Goal: Task Accomplishment & Management: Complete application form

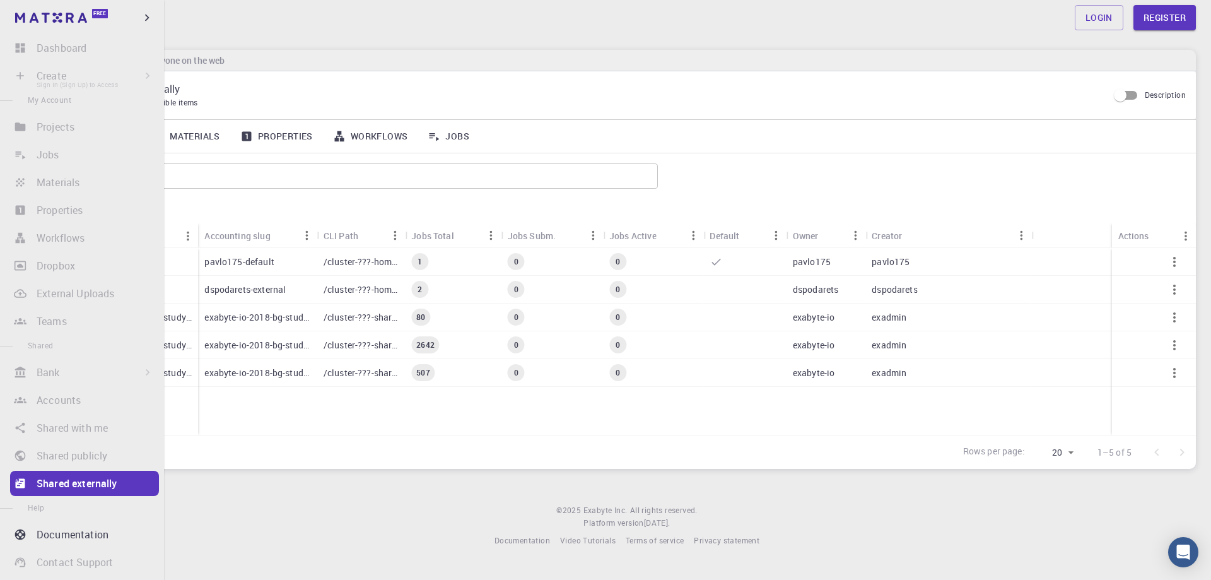
click at [35, 78] on li "Create Sign In (Sign Up) to Access New Job New Material Create Material Upload …" at bounding box center [82, 75] width 164 height 25
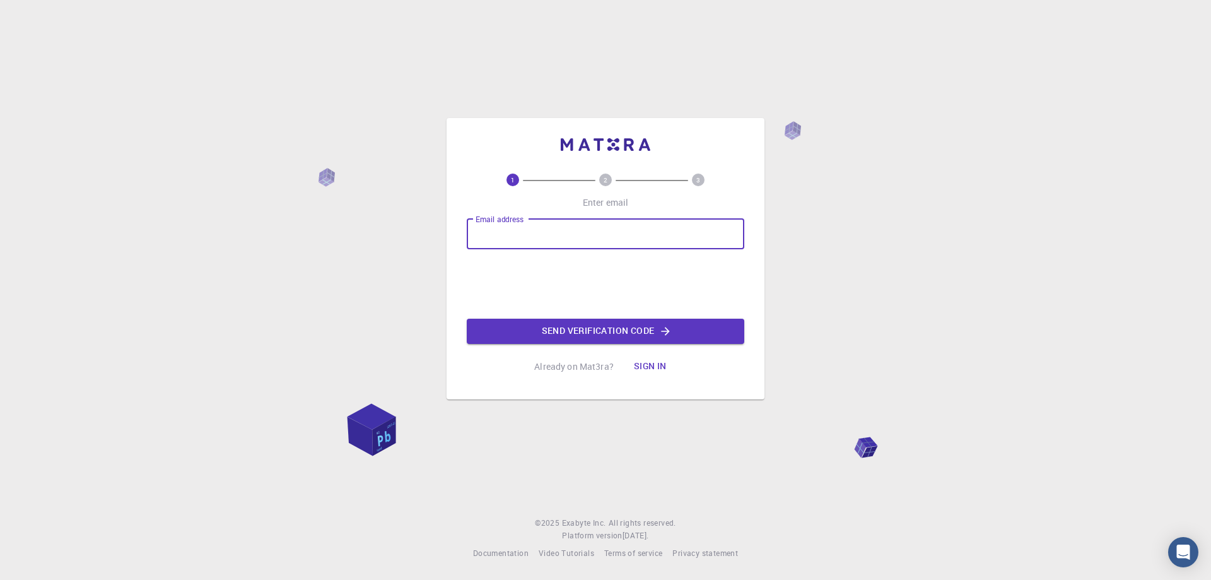
click at [574, 238] on input "Email address" at bounding box center [605, 234] width 277 height 30
drag, startPoint x: 825, startPoint y: 276, endPoint x: 626, endPoint y: 229, distance: 204.8
click at [824, 276] on div "1 2 3 Enter email Email address Email address Send verification code Already on…" at bounding box center [605, 290] width 1211 height 580
click at [534, 231] on input "Email address" at bounding box center [605, 234] width 277 height 30
type input "D"
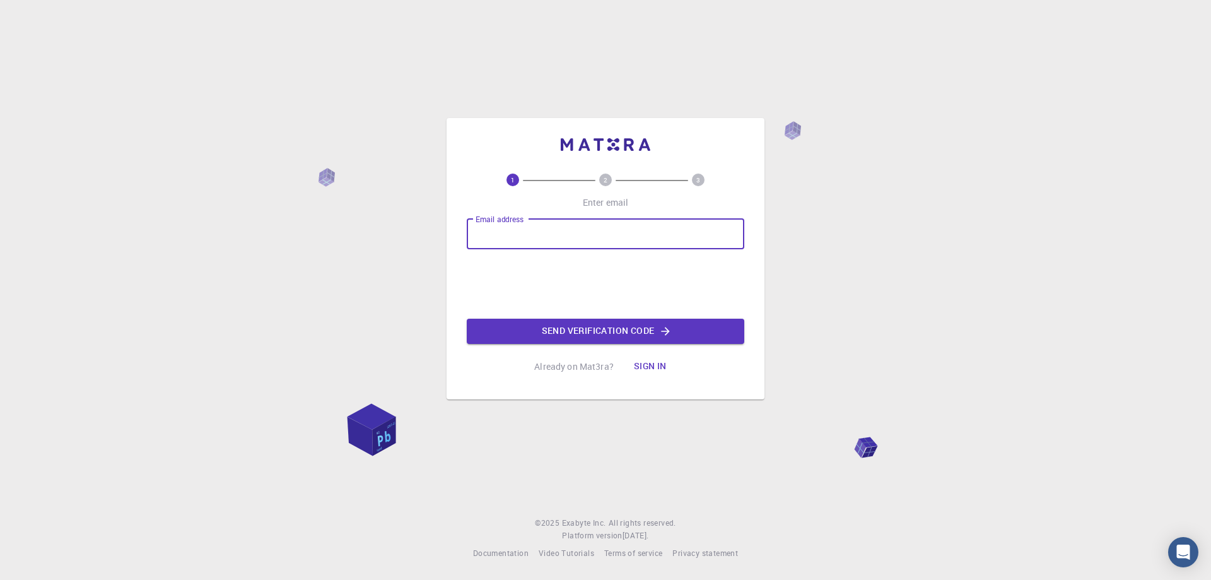
click at [578, 237] on input "Email address" at bounding box center [605, 234] width 277 height 30
type input "[EMAIL_ADDRESS][DOMAIN_NAME]"
click at [616, 329] on button "Send verification code" at bounding box center [605, 330] width 277 height 25
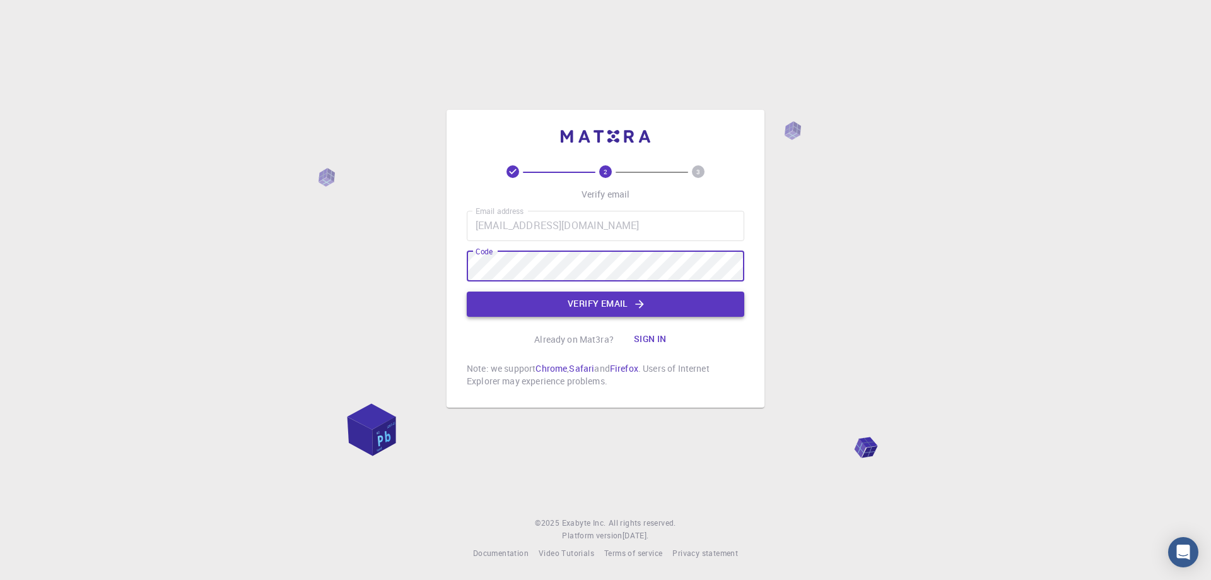
click at [636, 311] on button "Verify email" at bounding box center [605, 303] width 277 height 25
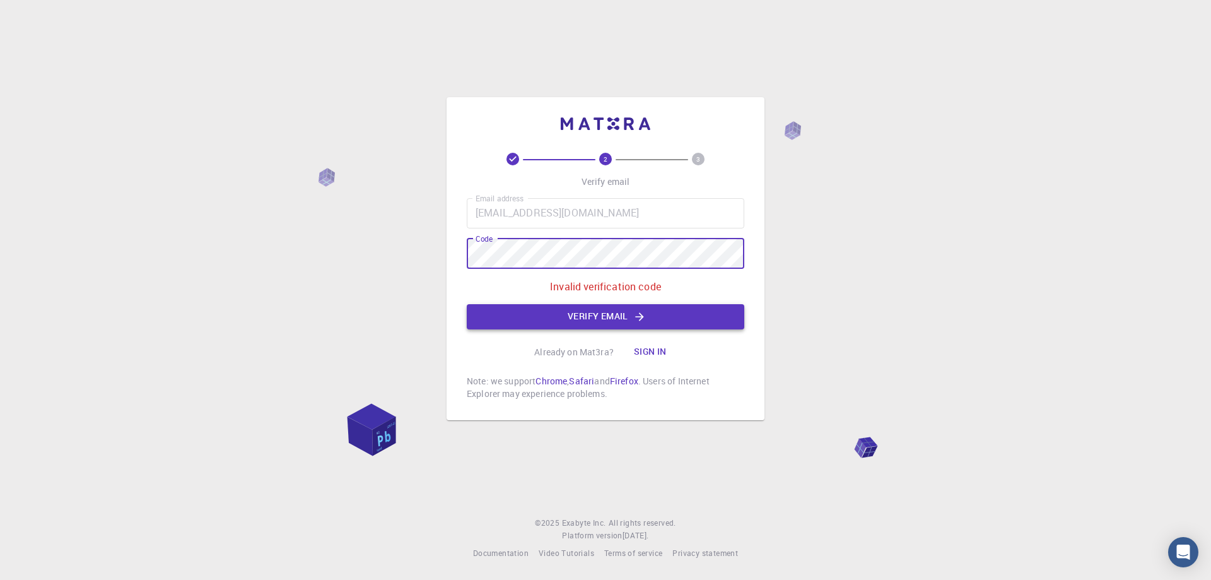
click at [660, 320] on button "Verify email" at bounding box center [605, 316] width 277 height 25
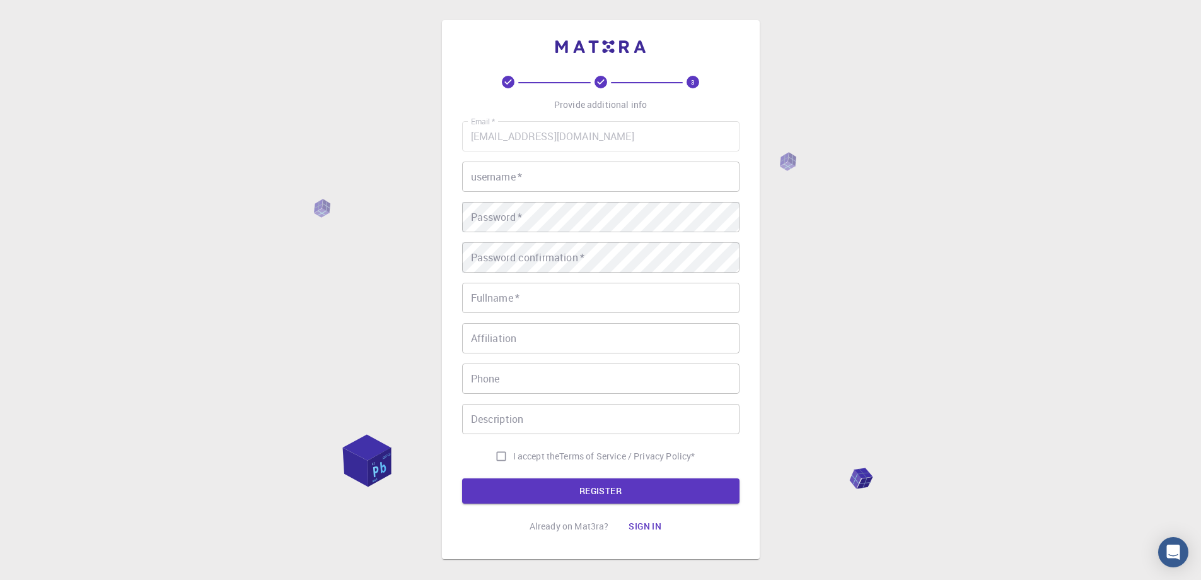
click at [554, 164] on input "username   *" at bounding box center [600, 176] width 277 height 30
type input "[PERSON_NAME]"
click at [538, 292] on input "Fullname   *" at bounding box center [600, 298] width 277 height 30
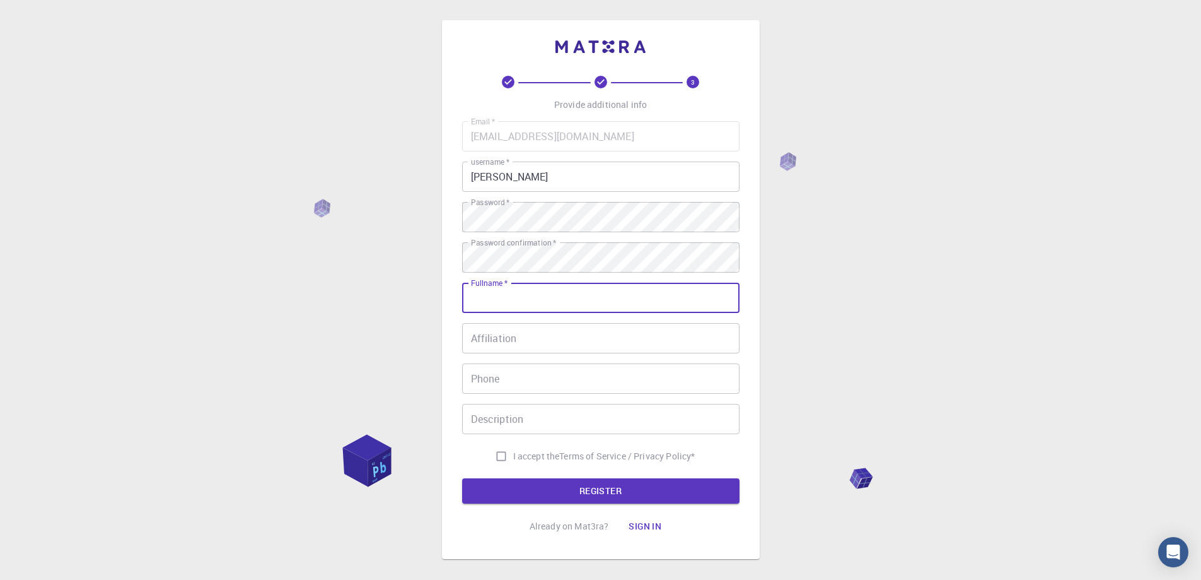
click at [540, 298] on input "Fullname   *" at bounding box center [600, 298] width 277 height 30
type input "[PERSON_NAME]"
click at [612, 327] on input "Affiliation" at bounding box center [600, 338] width 277 height 30
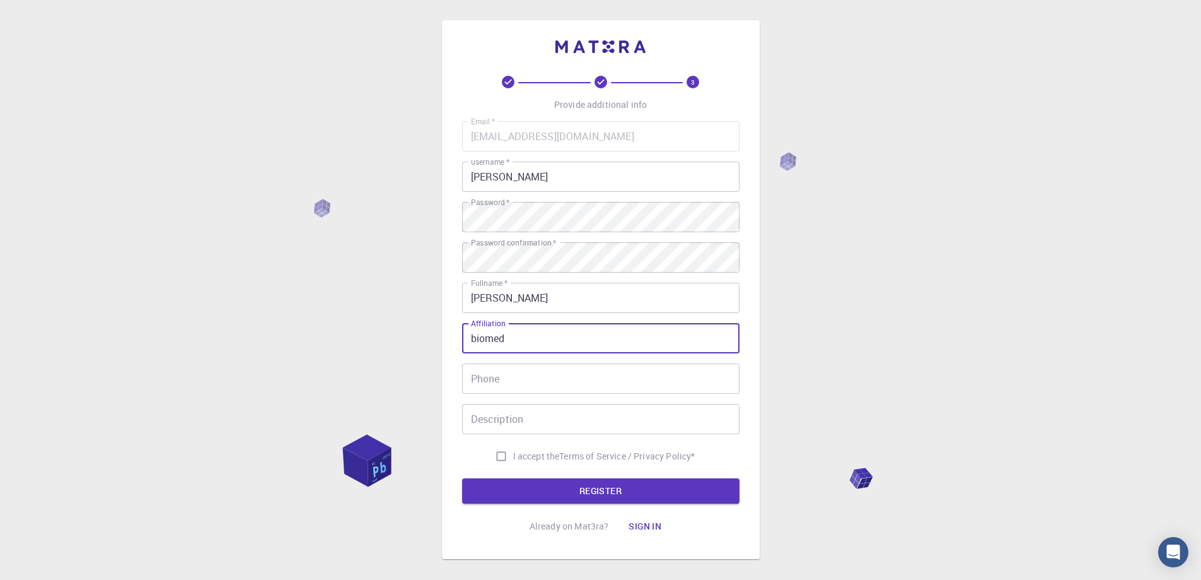
type input "biomed"
click at [484, 373] on input "Phone" at bounding box center [600, 378] width 277 height 30
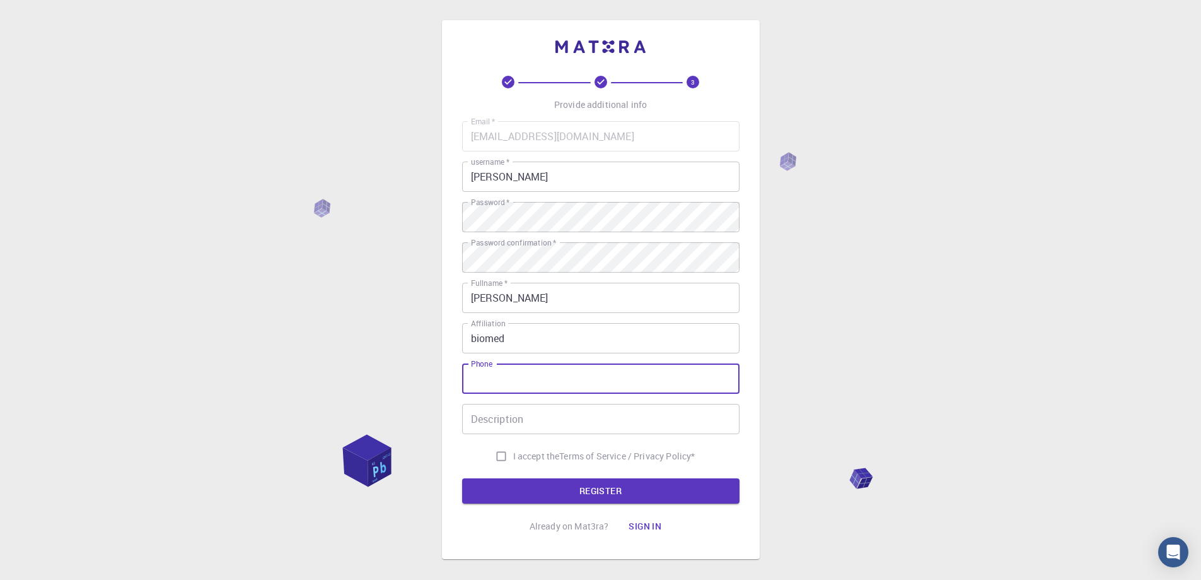
type input "0375815414019"
click at [510, 423] on input "Description" at bounding box center [600, 419] width 277 height 30
click at [501, 460] on input "I accept the Terms of Service / Privacy Policy *" at bounding box center [501, 456] width 24 height 24
checkbox input "true"
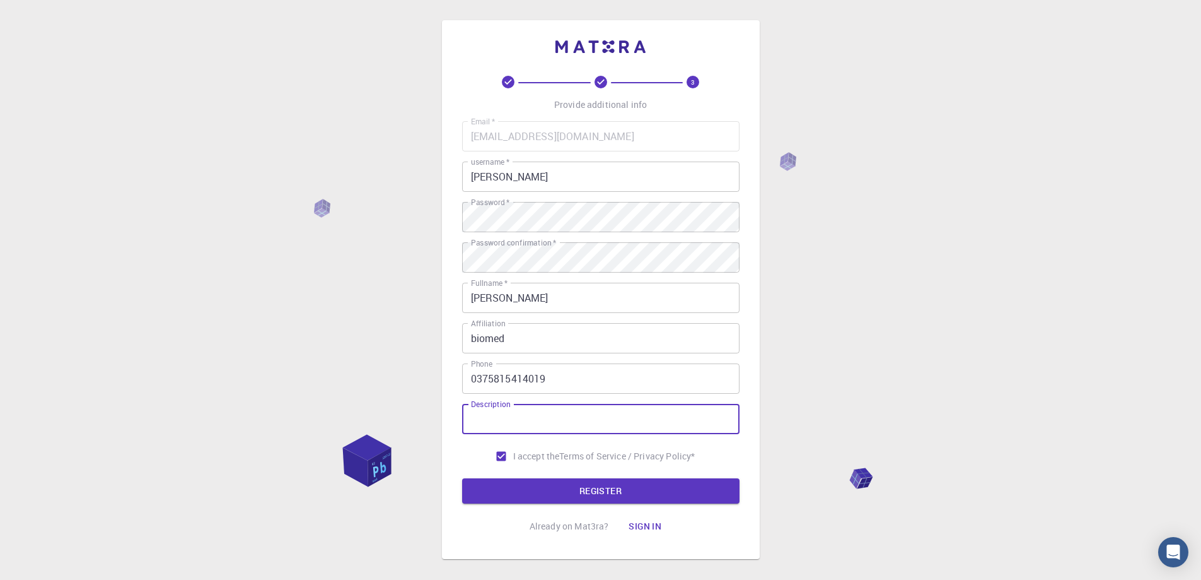
click at [517, 424] on input "Description" at bounding box center [600, 419] width 277 height 30
type input "uca"
click at [551, 475] on form "Email   * [EMAIL_ADDRESS][DOMAIN_NAME] Email   * username   * adriana username …" at bounding box center [600, 312] width 277 height 382
click at [552, 483] on button "REGISTER" at bounding box center [600, 490] width 277 height 25
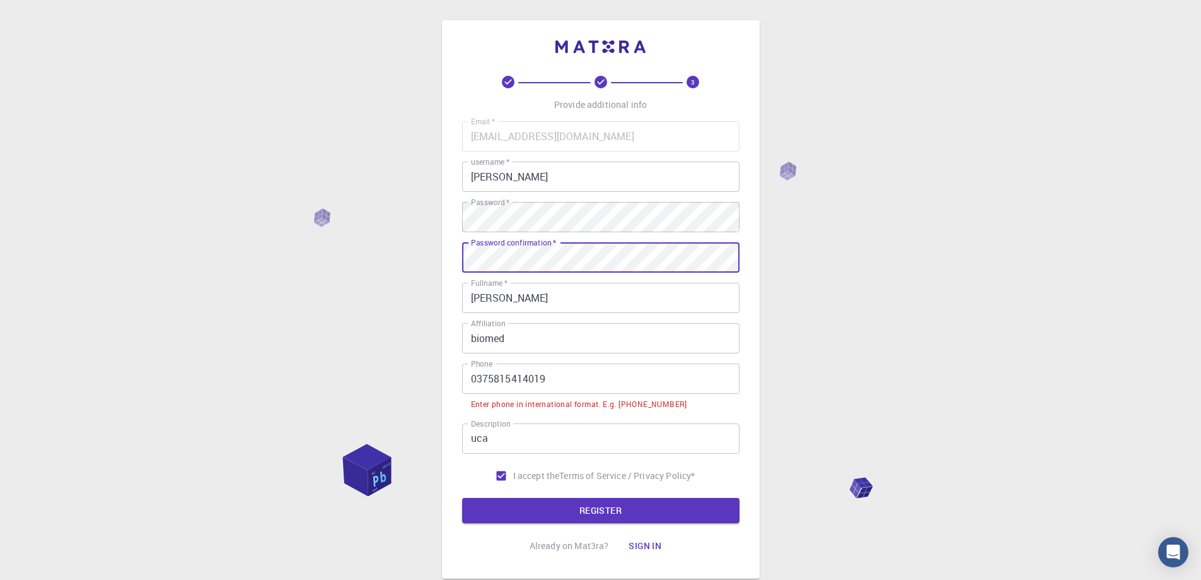
click at [479, 379] on input "0375815414019" at bounding box center [600, 378] width 277 height 30
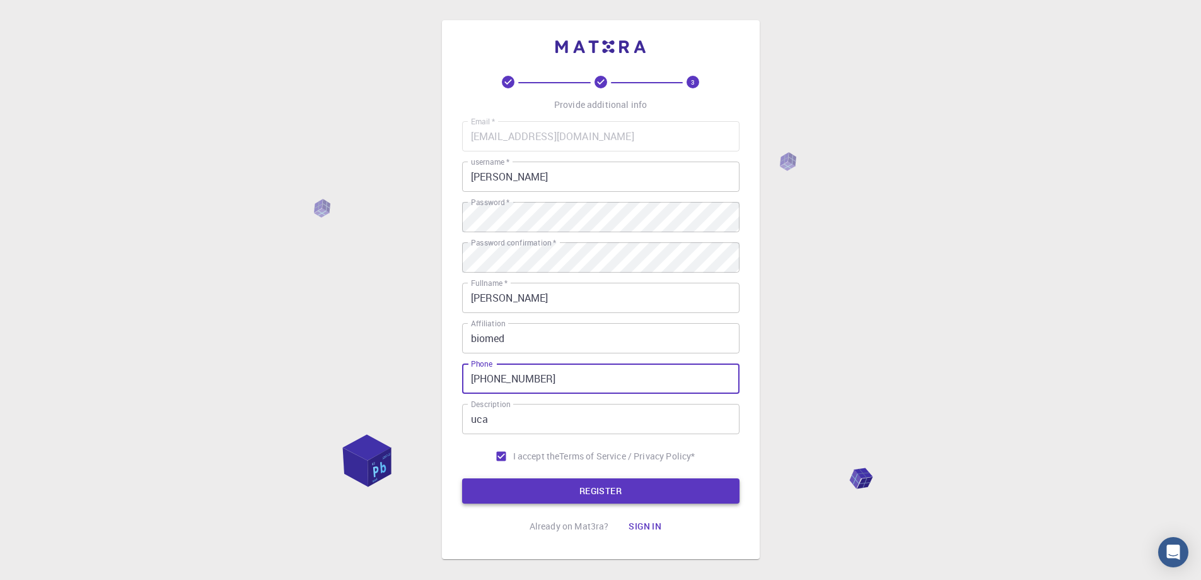
type input "[PHONE_NUMBER]"
click at [603, 485] on button "REGISTER" at bounding box center [600, 490] width 277 height 25
click at [527, 196] on div "Email   * [EMAIL_ADDRESS][DOMAIN_NAME] Email   * username   * adriana username …" at bounding box center [600, 294] width 277 height 347
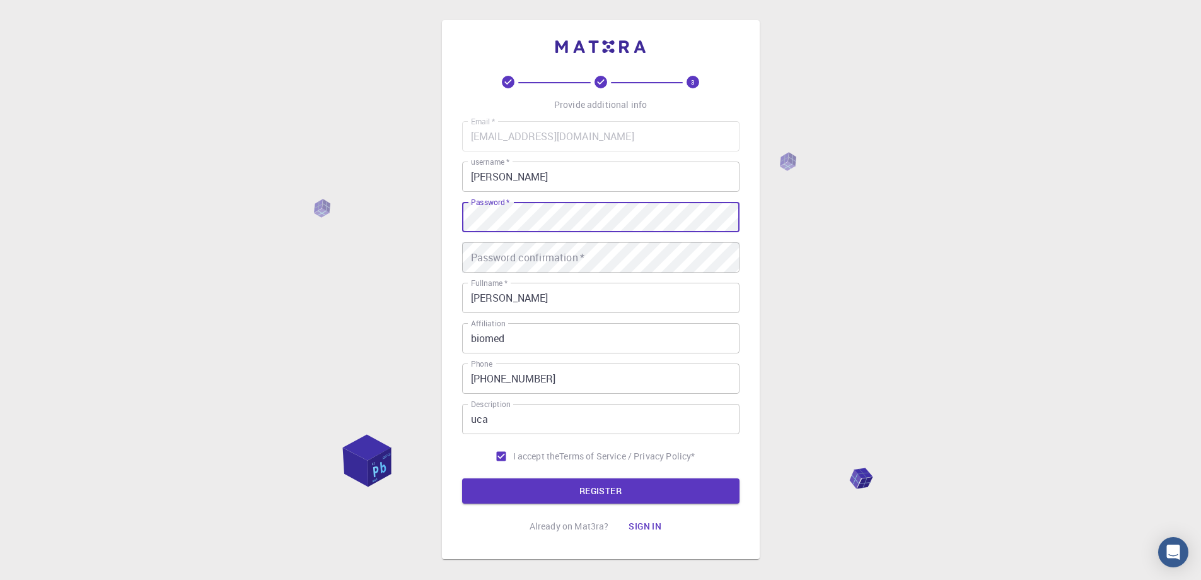
click at [568, 250] on div "Password confirmation   * Password confirmation   *" at bounding box center [600, 257] width 277 height 30
click at [691, 488] on button "REGISTER" at bounding box center [600, 490] width 277 height 25
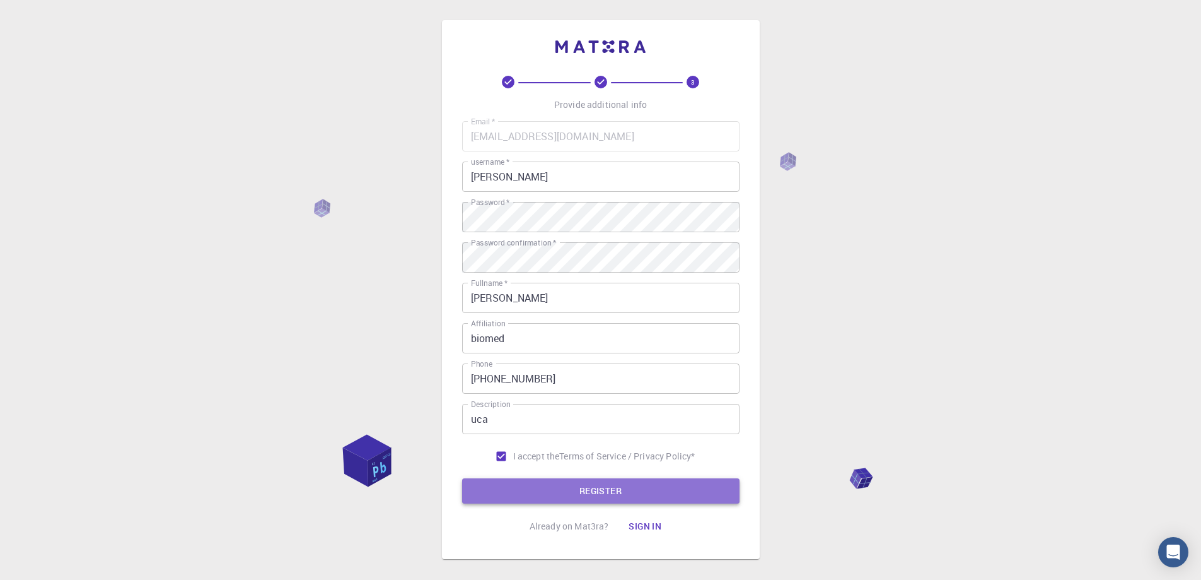
click at [633, 491] on button "REGISTER" at bounding box center [600, 490] width 277 height 25
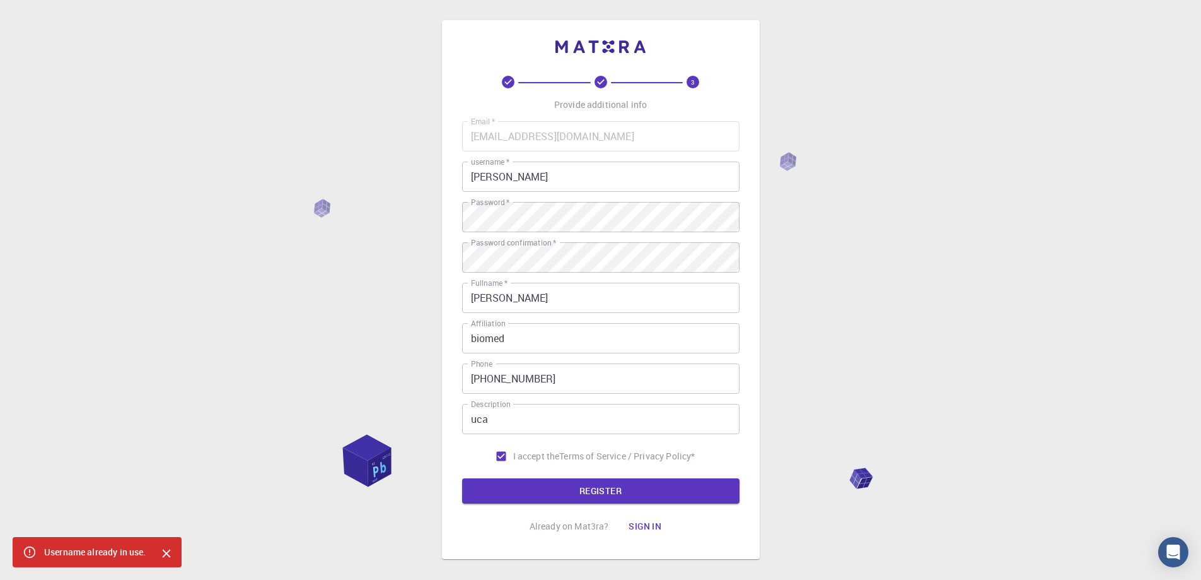
click at [533, 179] on input "[PERSON_NAME]" at bounding box center [600, 176] width 277 height 30
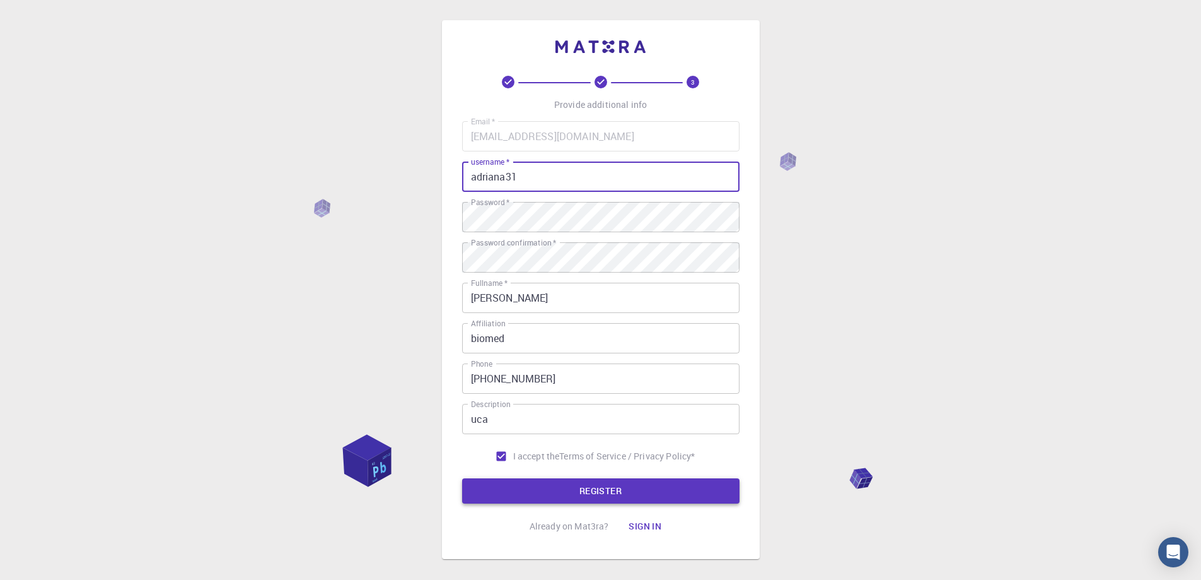
type input "adriana31"
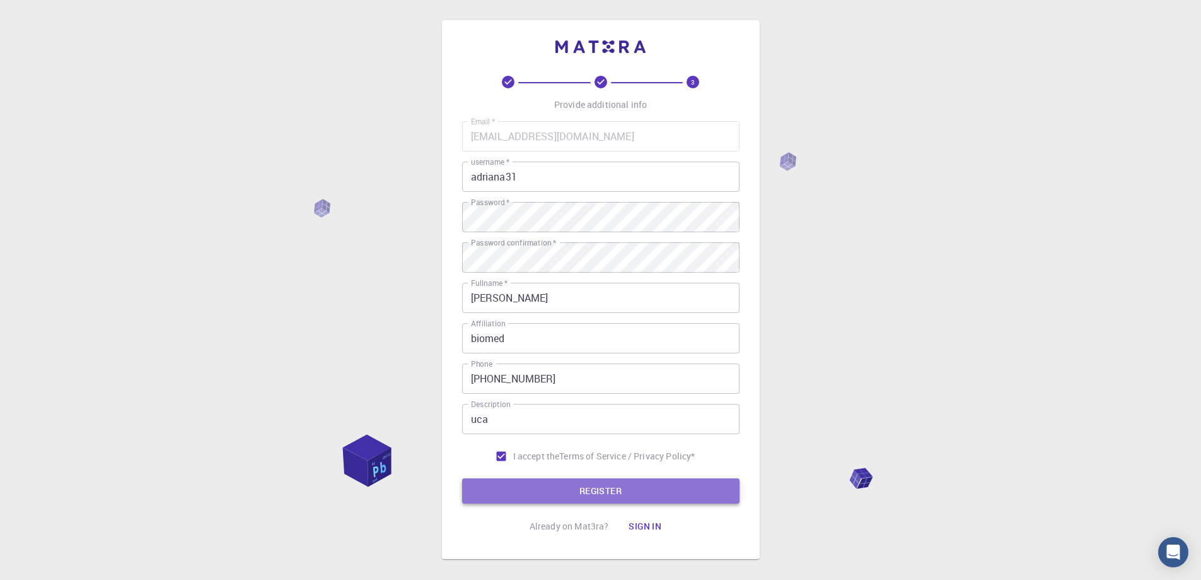
click at [632, 492] on button "REGISTER" at bounding box center [600, 490] width 277 height 25
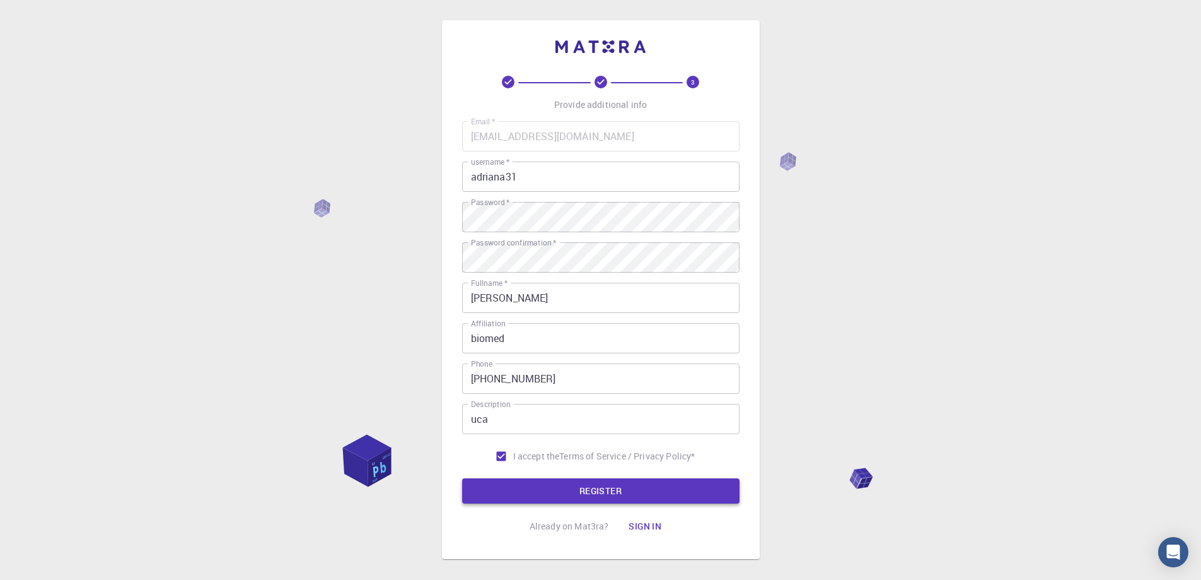
click at [576, 498] on button "REGISTER" at bounding box center [600, 490] width 277 height 25
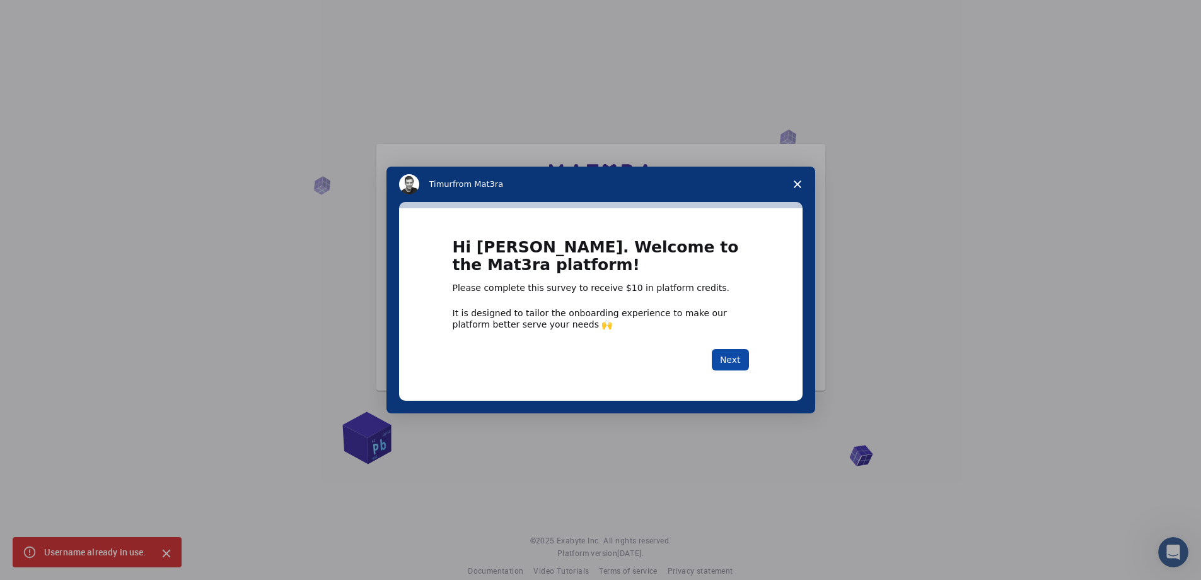
click at [736, 351] on button "Next" at bounding box center [730, 359] width 37 height 21
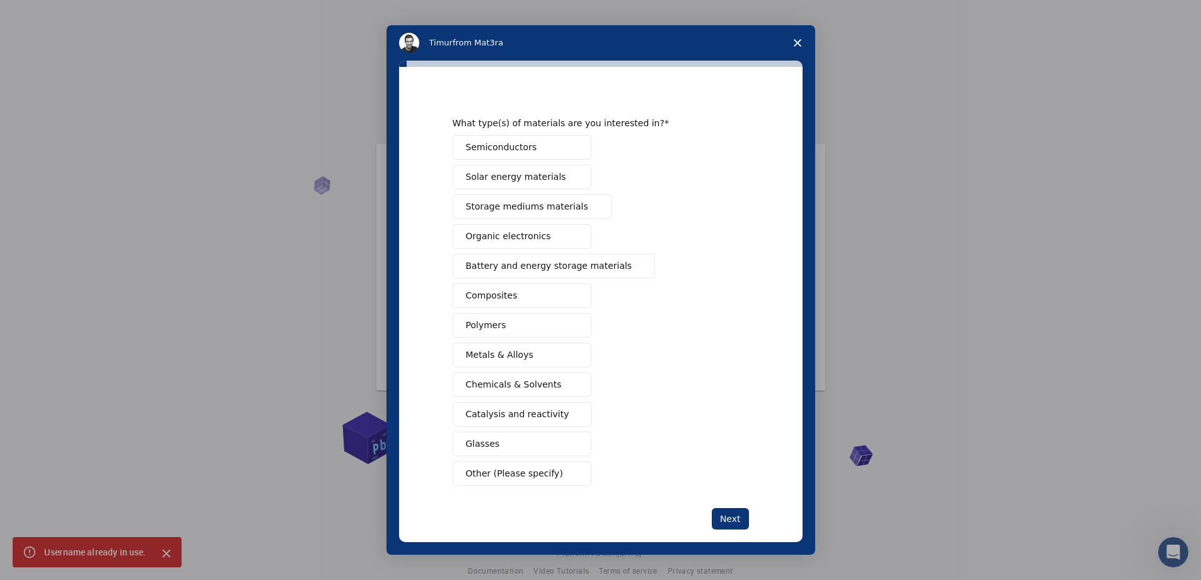
scroll to position [29, 0]
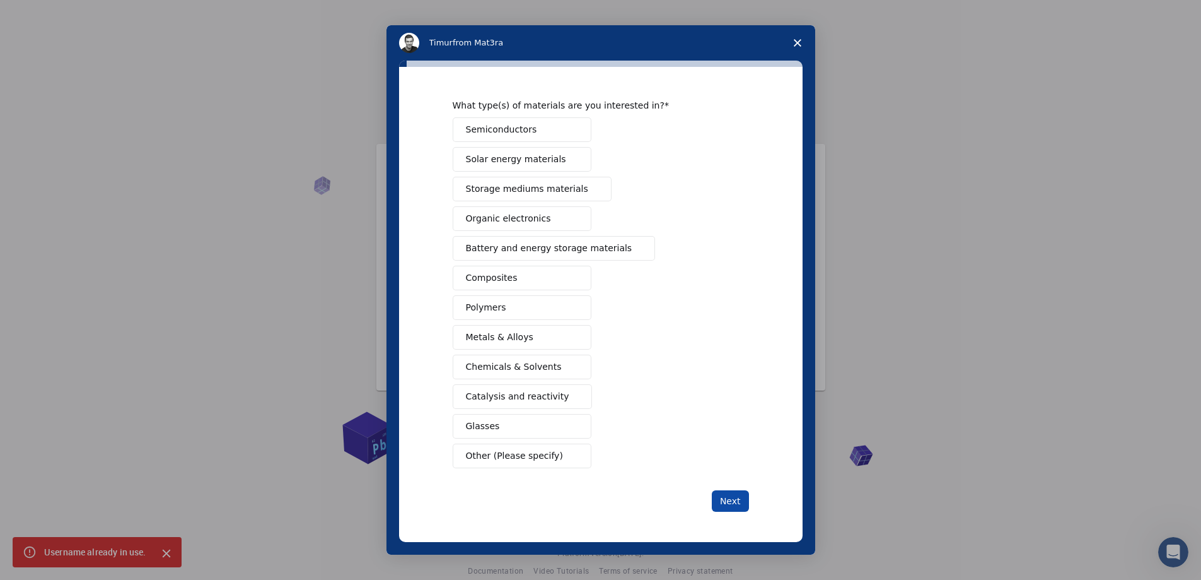
click at [732, 503] on button "Next" at bounding box center [730, 500] width 37 height 21
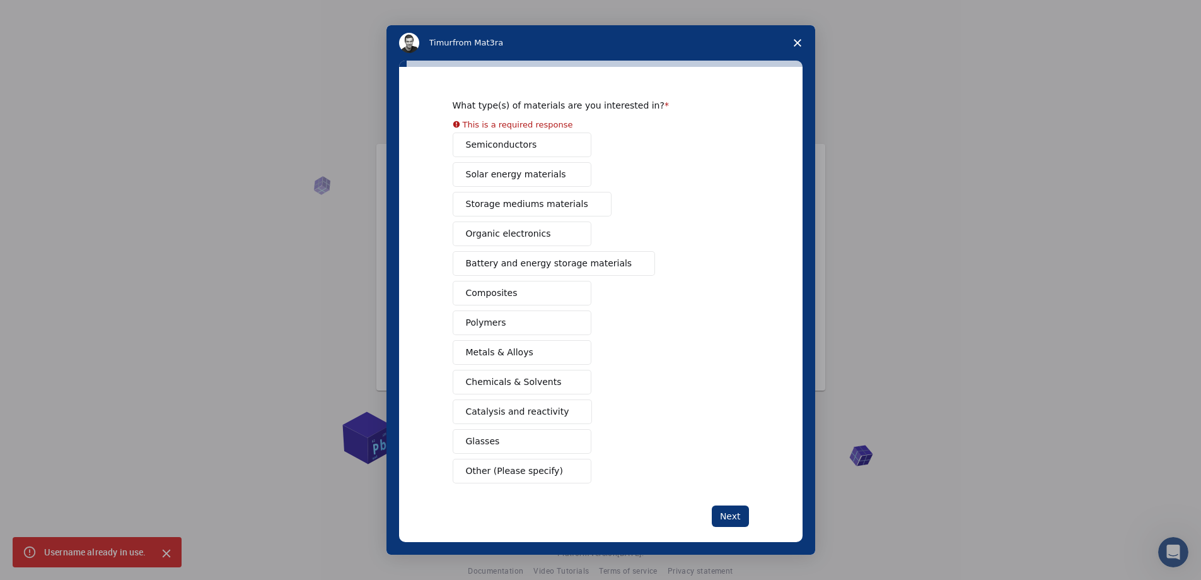
click at [525, 467] on button "Other (Please specify)" at bounding box center [522, 470] width 139 height 25
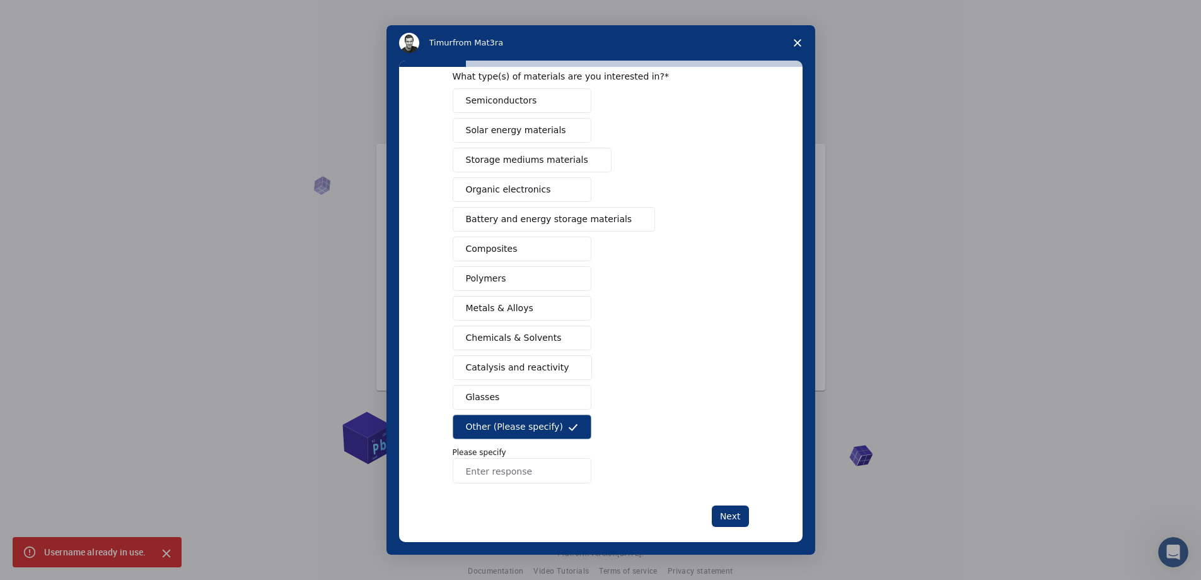
scroll to position [73, 0]
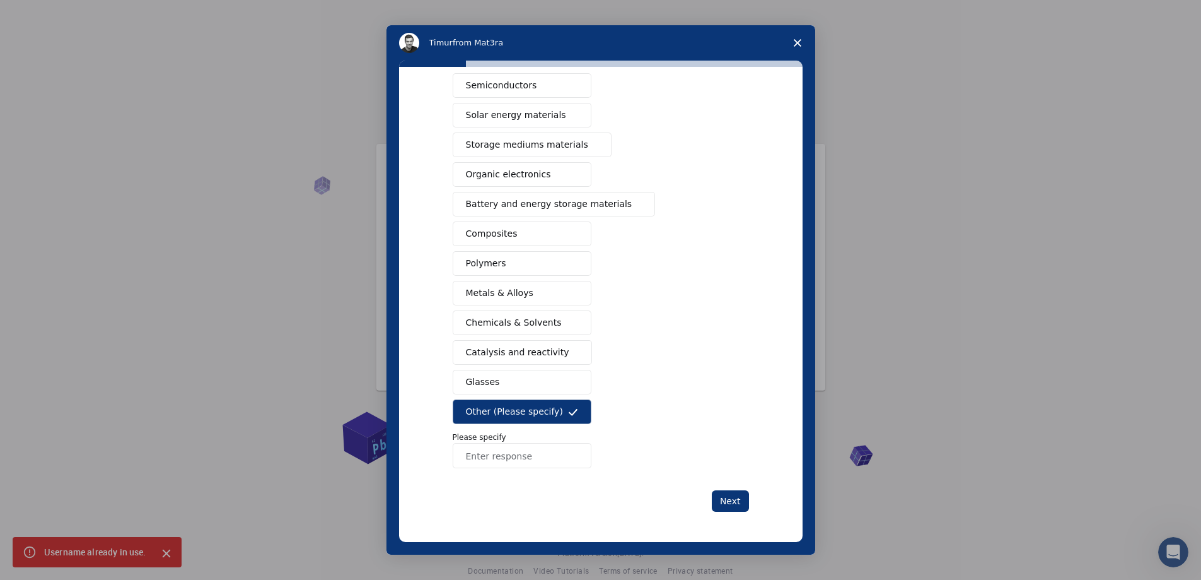
click at [523, 457] on input "Enter response" at bounding box center [522, 455] width 139 height 25
type input "genes"
click at [730, 493] on button "Next" at bounding box center [730, 500] width 37 height 21
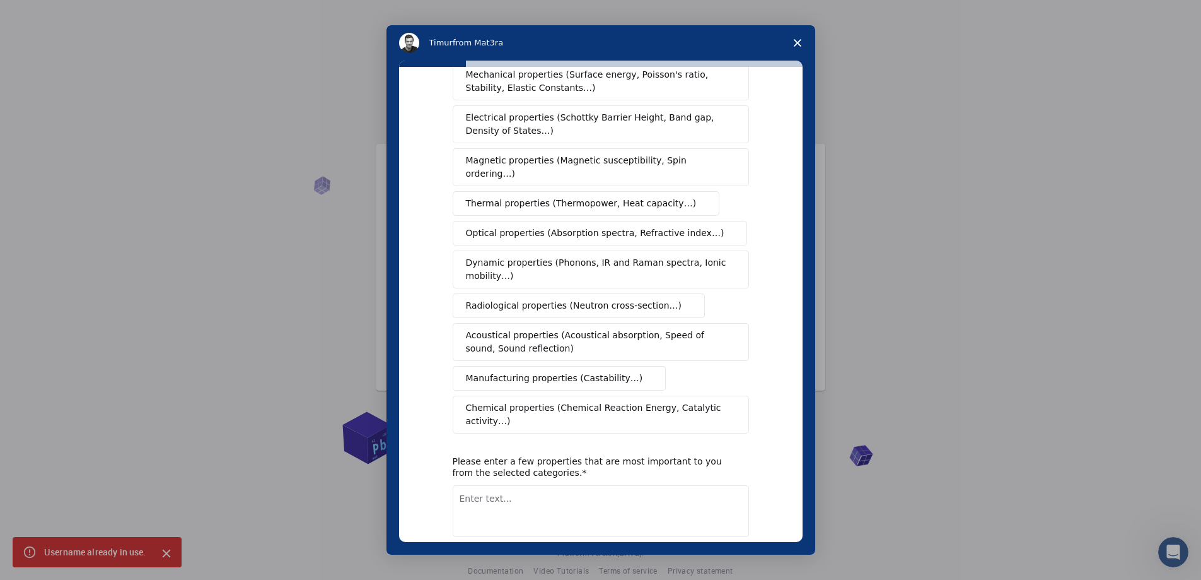
scroll to position [95, 0]
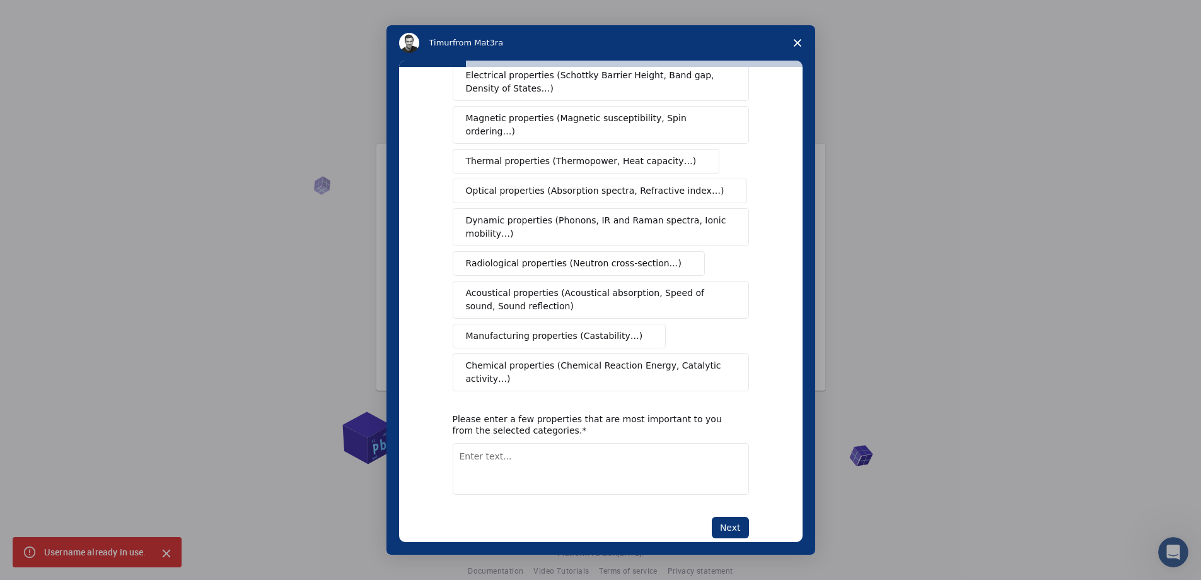
click at [551, 443] on textarea "Enter text..." at bounding box center [601, 469] width 296 height 52
type textarea "education"
click at [729, 517] on button "Next" at bounding box center [730, 527] width 37 height 21
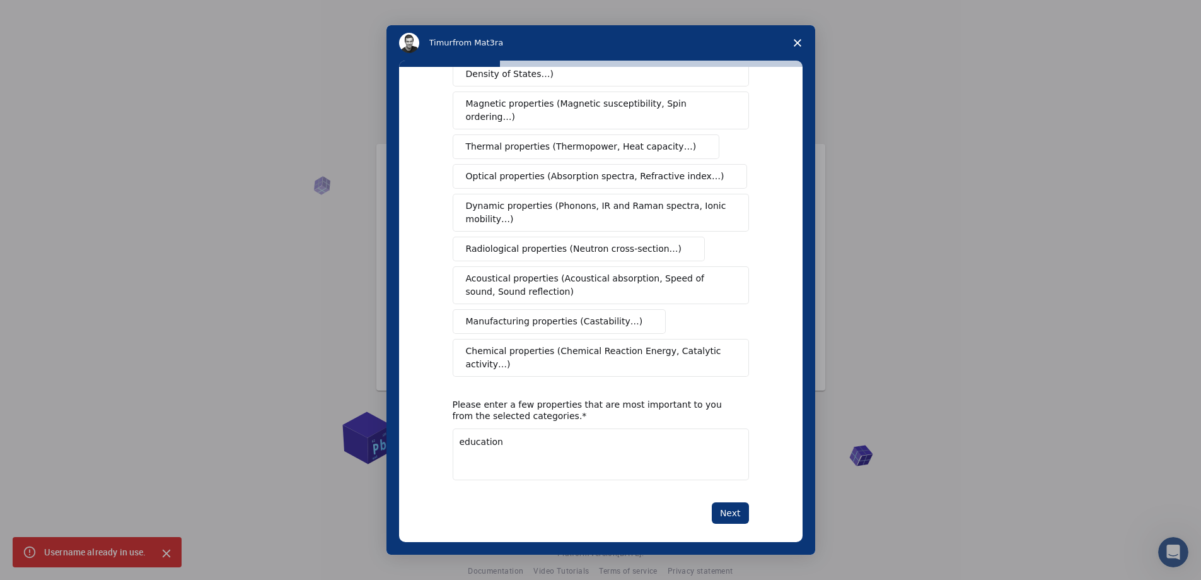
scroll to position [94, 0]
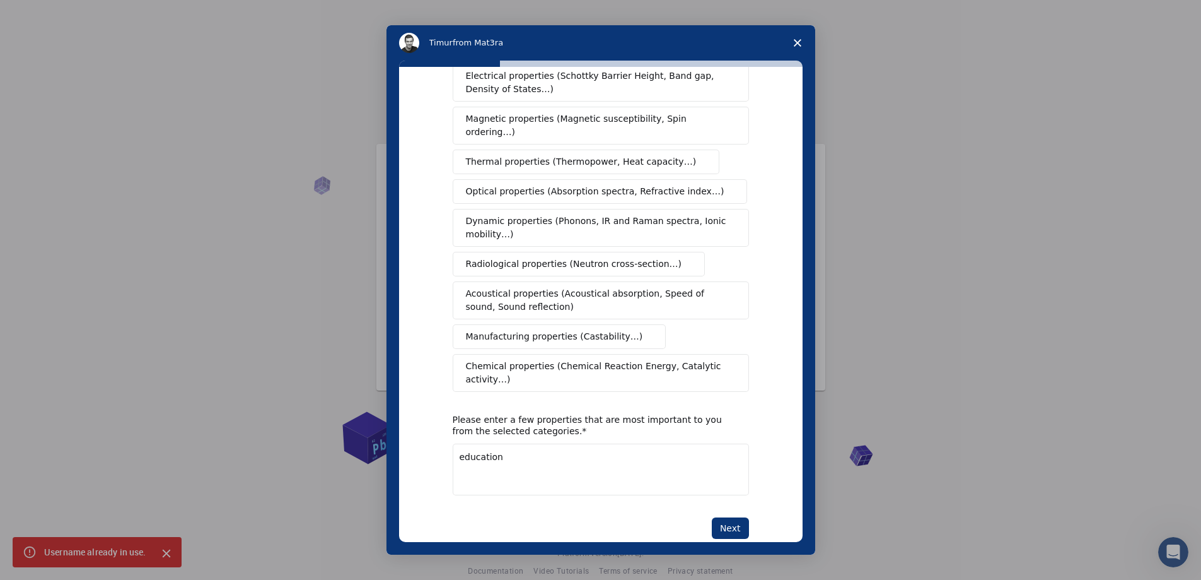
click at [574, 359] on span "Chemical properties (Chemical Reaction Energy, Catalytic activity…)" at bounding box center [596, 372] width 261 height 26
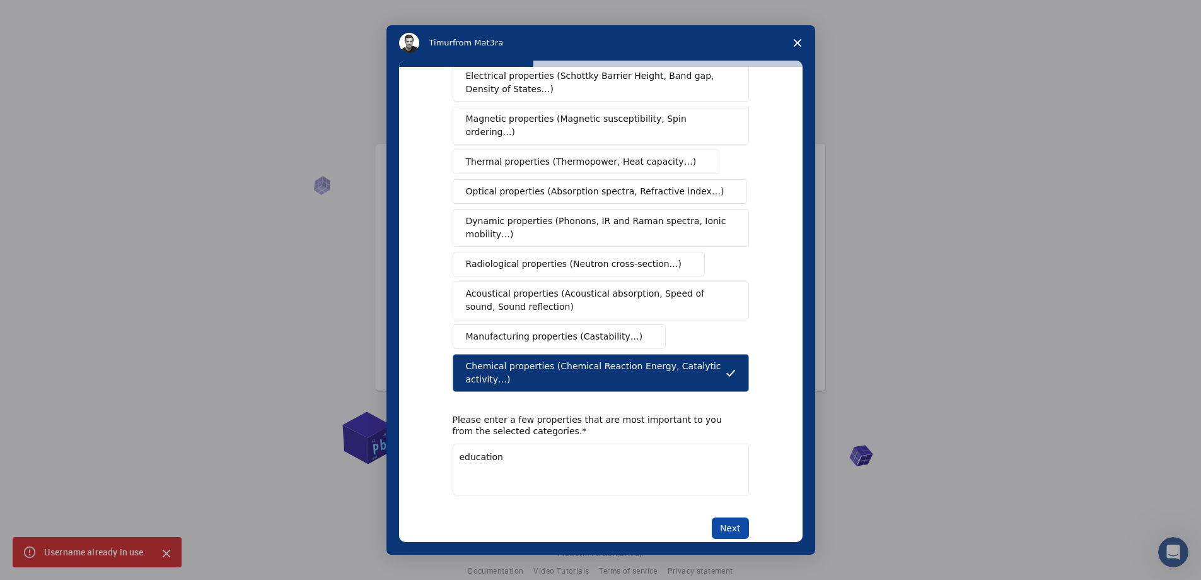
click at [728, 517] on button "Next" at bounding box center [730, 527] width 37 height 21
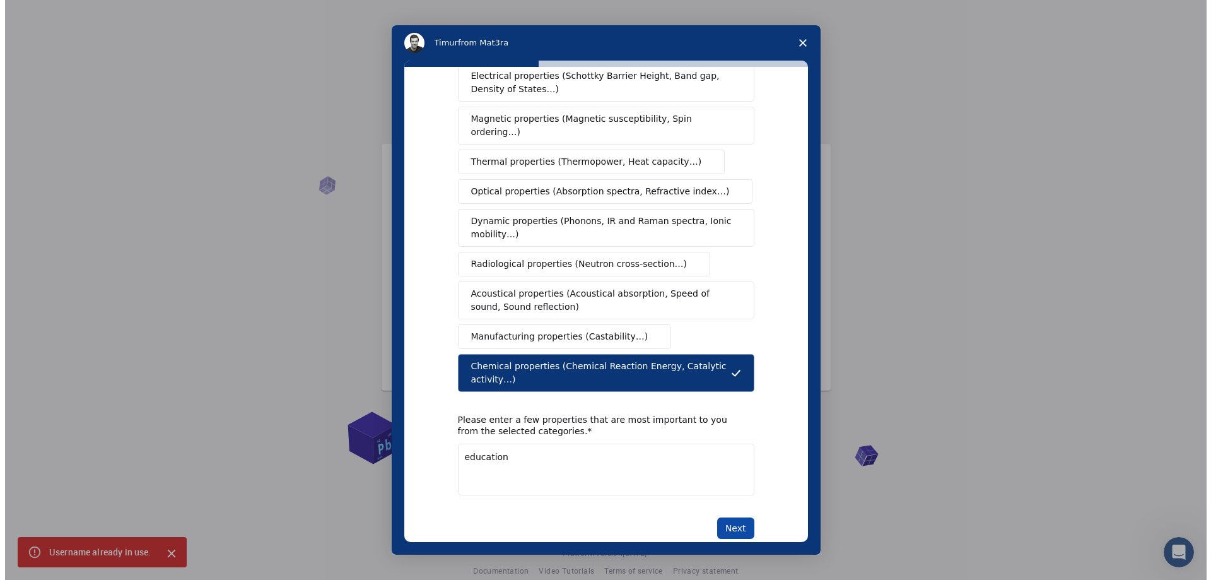
scroll to position [0, 0]
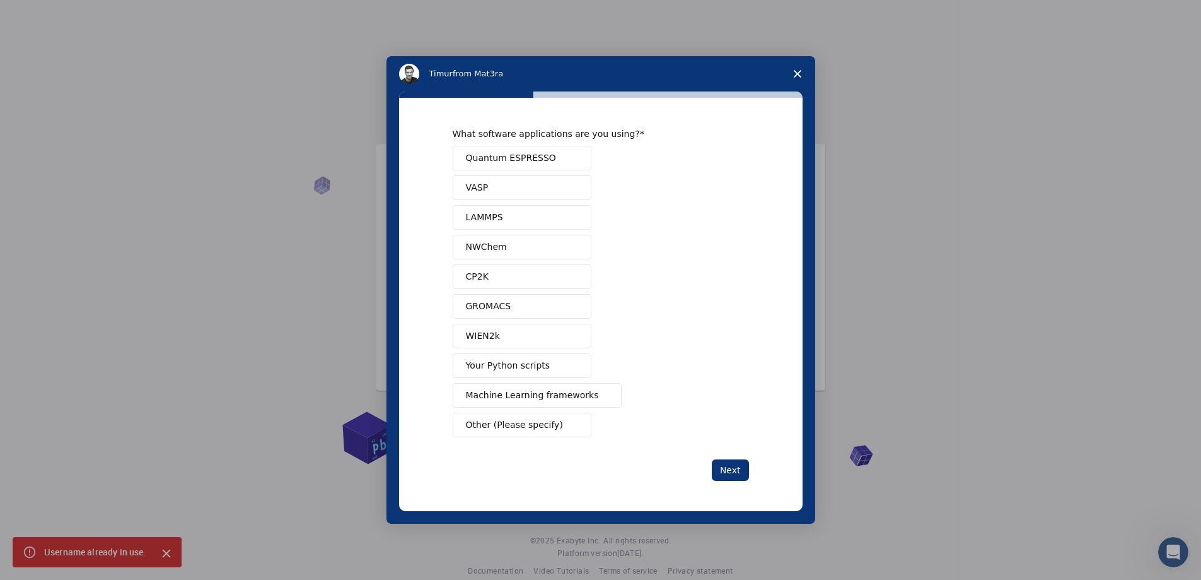
click at [559, 392] on span "Machine Learning frameworks" at bounding box center [532, 394] width 133 height 13
click at [732, 481] on div "What software applications are you using? Quantum ESPRESSO VASP LAMMPS NWChem C…" at bounding box center [601, 304] width 404 height 413
click at [737, 470] on button "Next" at bounding box center [730, 469] width 37 height 21
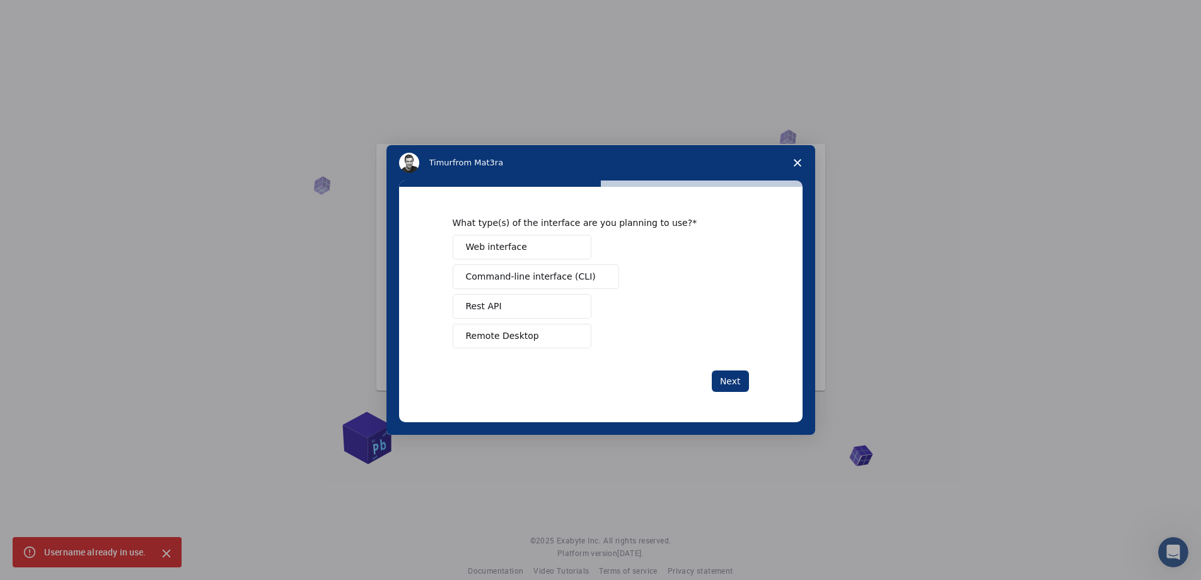
click at [549, 339] on button "Remote Desktop" at bounding box center [522, 336] width 139 height 25
click at [546, 313] on button "Rest API" at bounding box center [522, 306] width 139 height 25
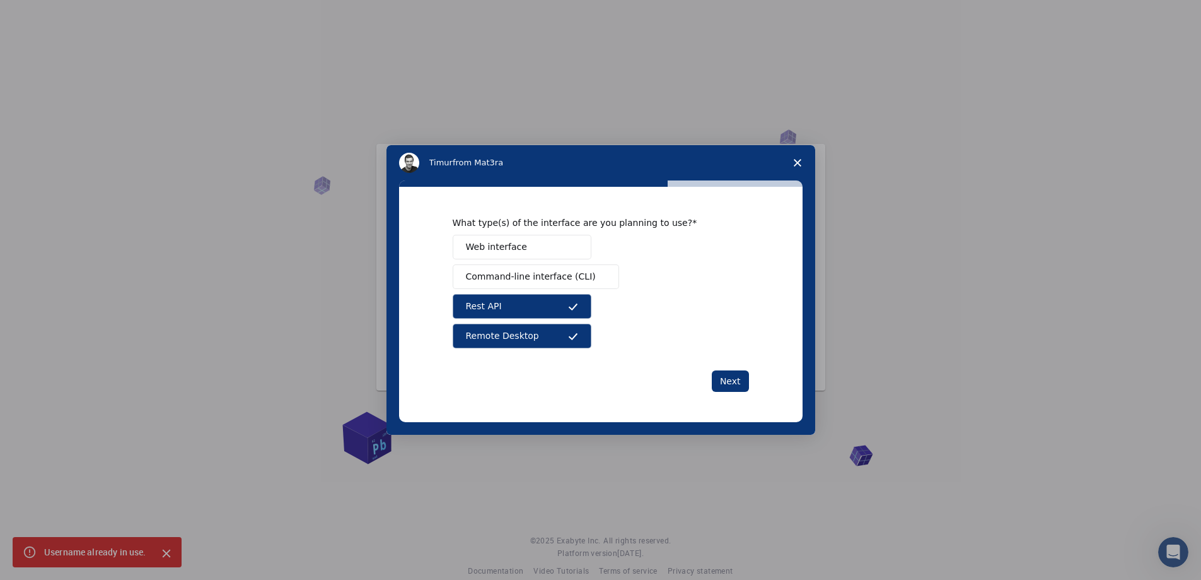
click at [560, 256] on button "Web interface" at bounding box center [522, 247] width 139 height 25
click at [728, 377] on button "Next" at bounding box center [730, 380] width 37 height 21
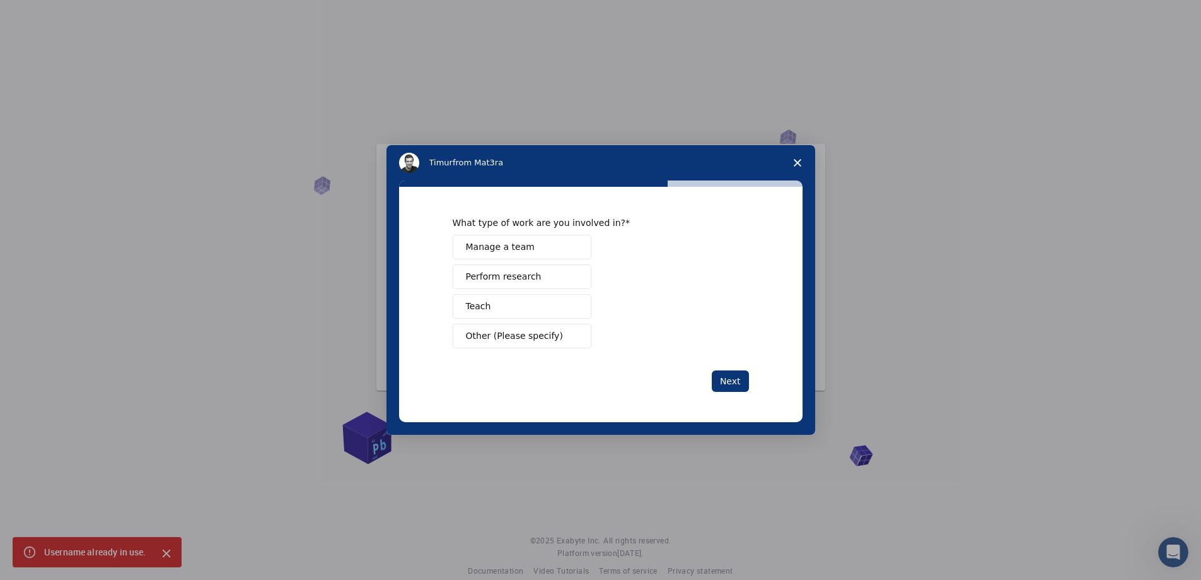
click at [560, 310] on button "Teach" at bounding box center [522, 306] width 139 height 25
click at [727, 372] on button "Next" at bounding box center [730, 380] width 37 height 21
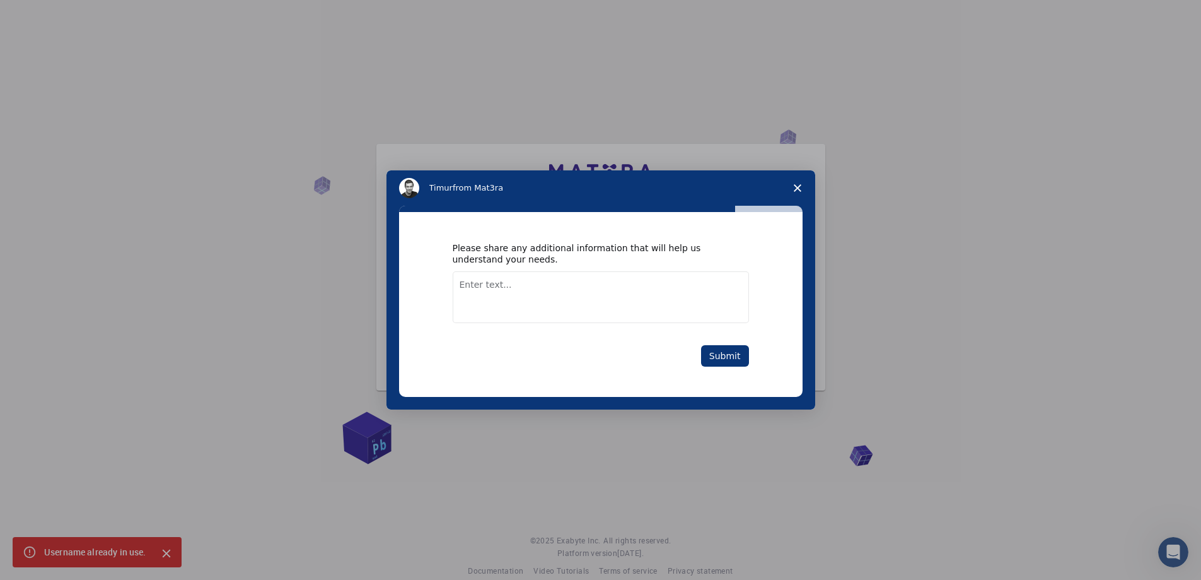
click at [635, 313] on textarea "Enter text..." at bounding box center [601, 297] width 296 height 52
type textarea "yes"
click at [673, 289] on textarea "yes" at bounding box center [601, 297] width 296 height 52
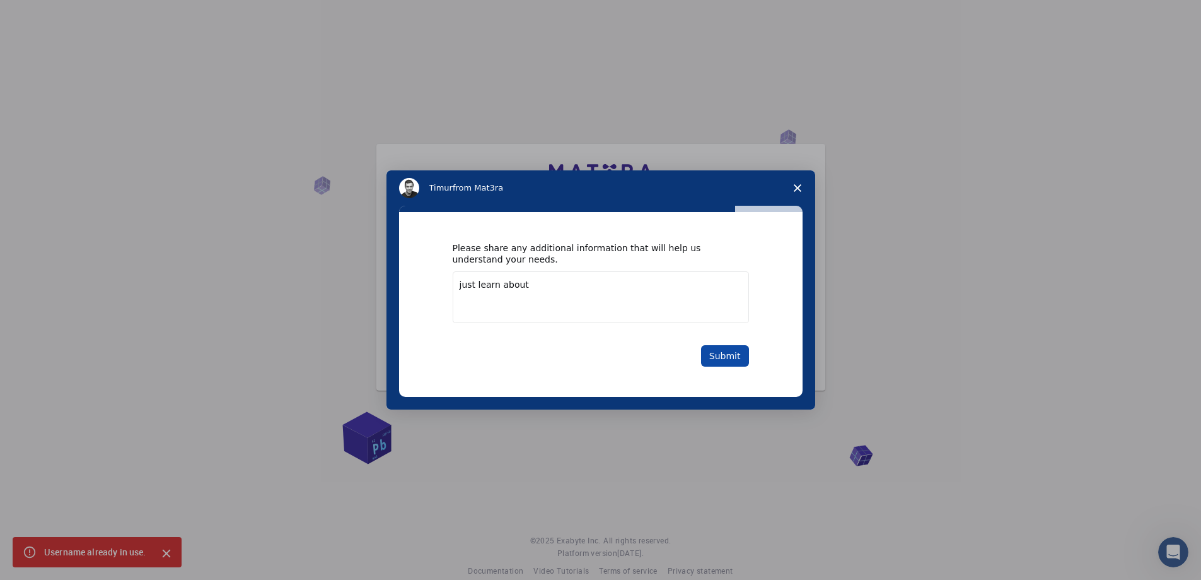
type textarea "just learn about"
click at [725, 349] on button "Submit" at bounding box center [725, 355] width 48 height 21
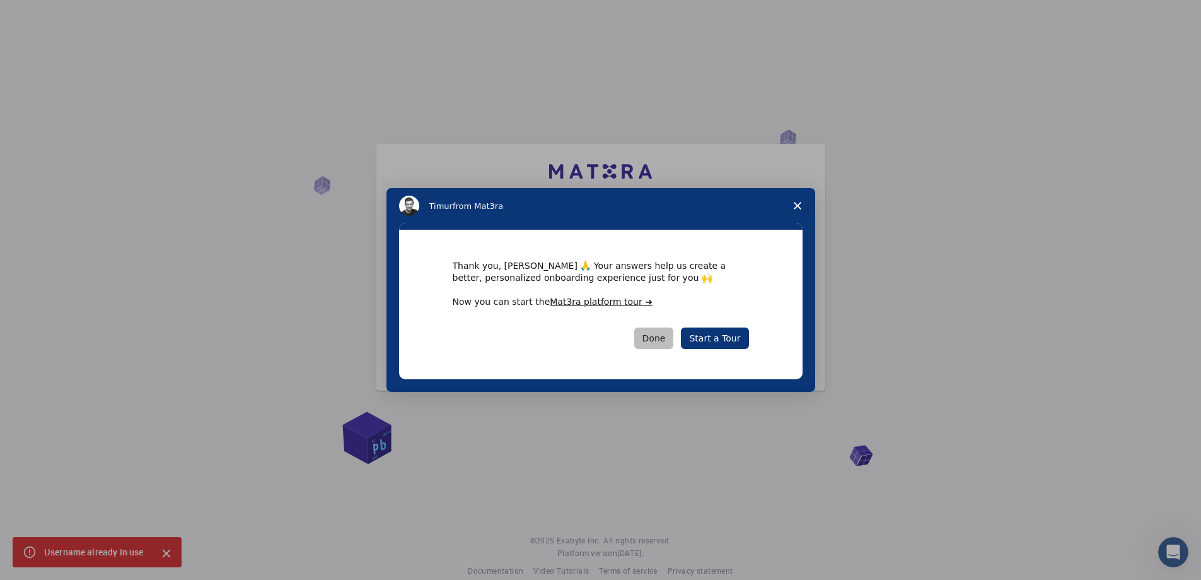
click at [667, 328] on button "Done" at bounding box center [654, 337] width 40 height 21
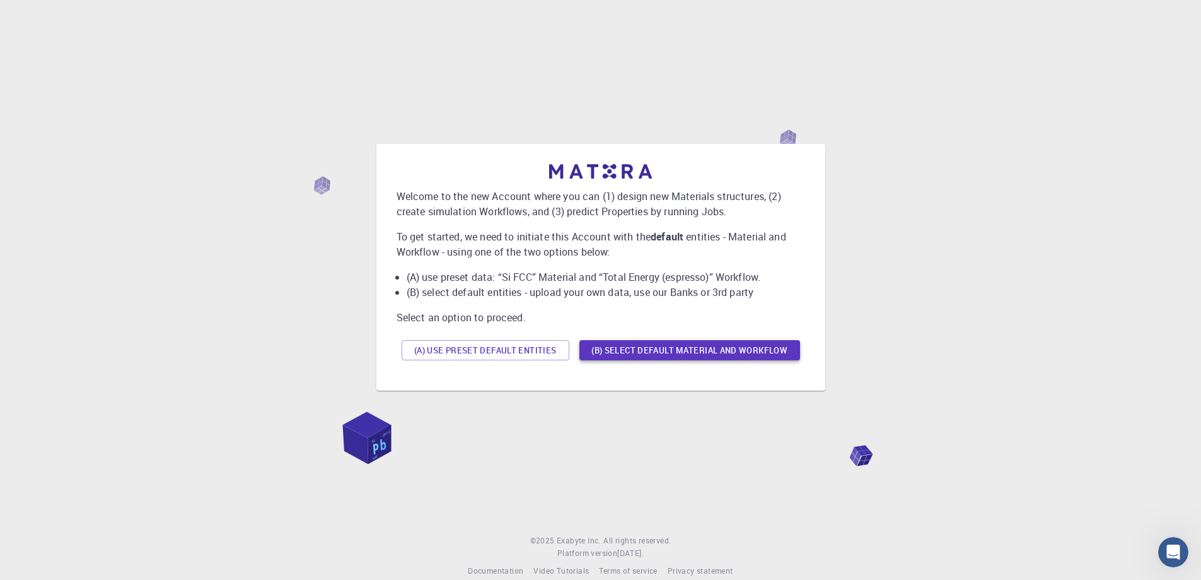
click at [621, 344] on button "(B) Select default material and workflow" at bounding box center [690, 350] width 221 height 20
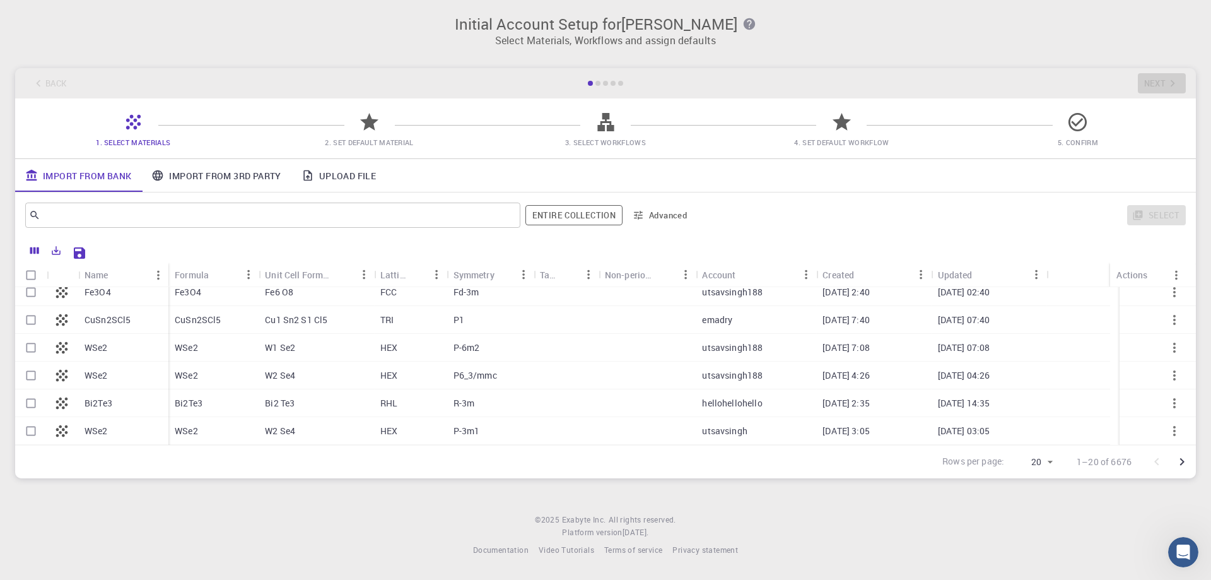
scroll to position [397, 0]
